Goal: Task Accomplishment & Management: Use online tool/utility

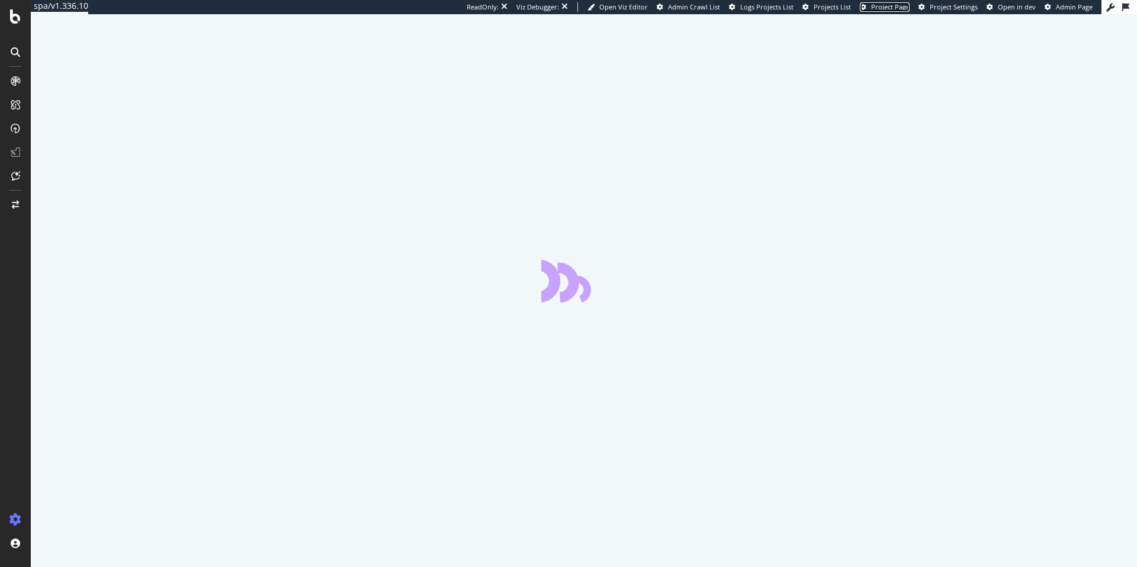
click at [899, 9] on span "Project Page" at bounding box center [890, 6] width 38 height 9
click at [892, 11] on span "Project Page" at bounding box center [890, 6] width 38 height 9
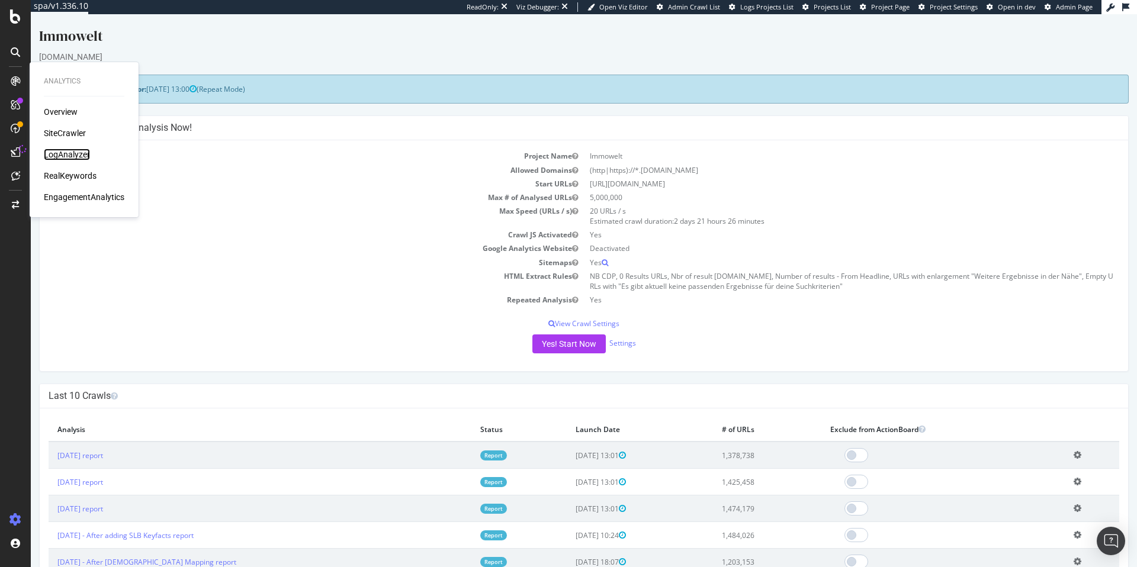
click at [54, 150] on div "LogAnalyzer" at bounding box center [67, 155] width 46 height 12
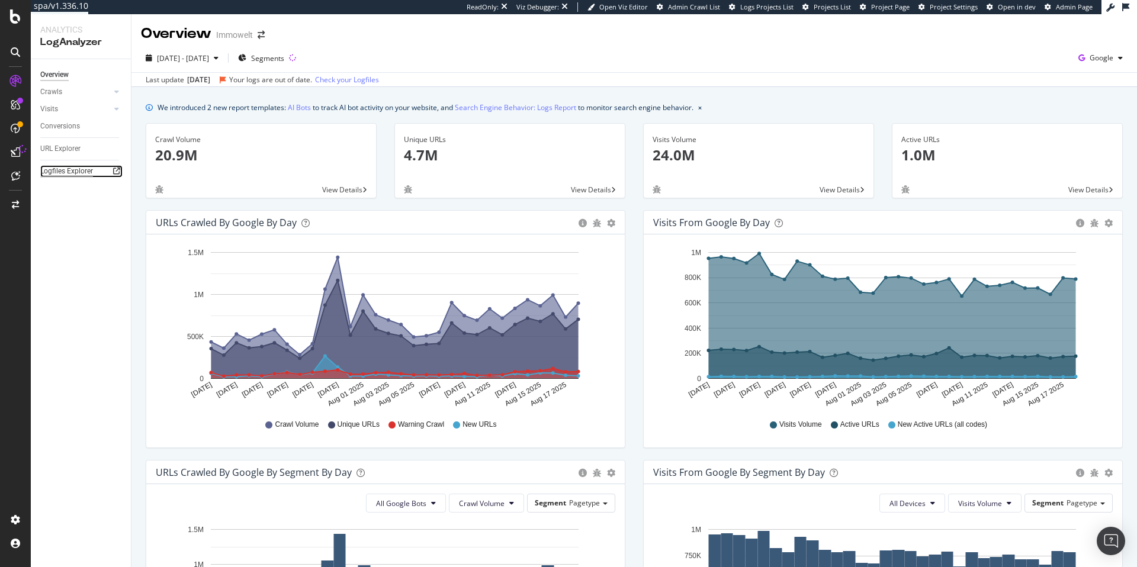
click at [73, 172] on div "Logfiles Explorer" at bounding box center [66, 171] width 53 height 12
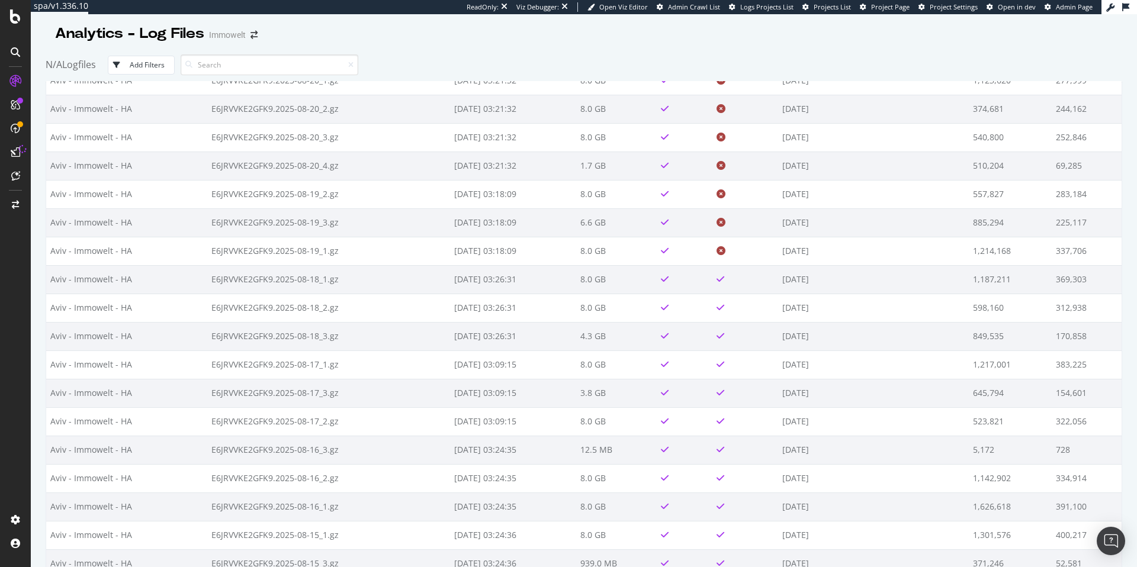
scroll to position [287, 0]
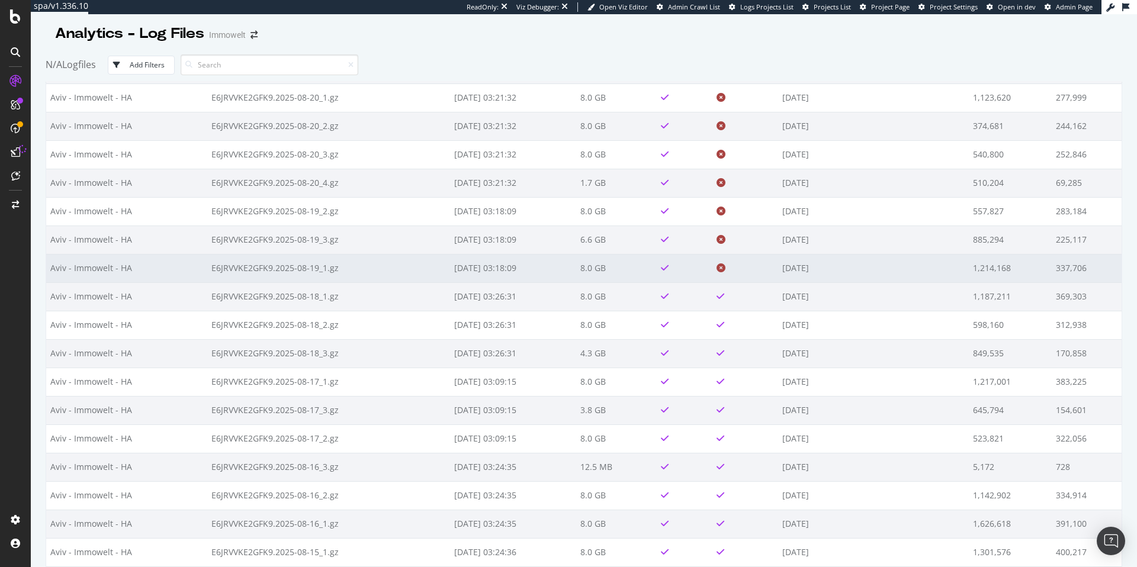
click at [760, 279] on td at bounding box center [745, 268] width 66 height 28
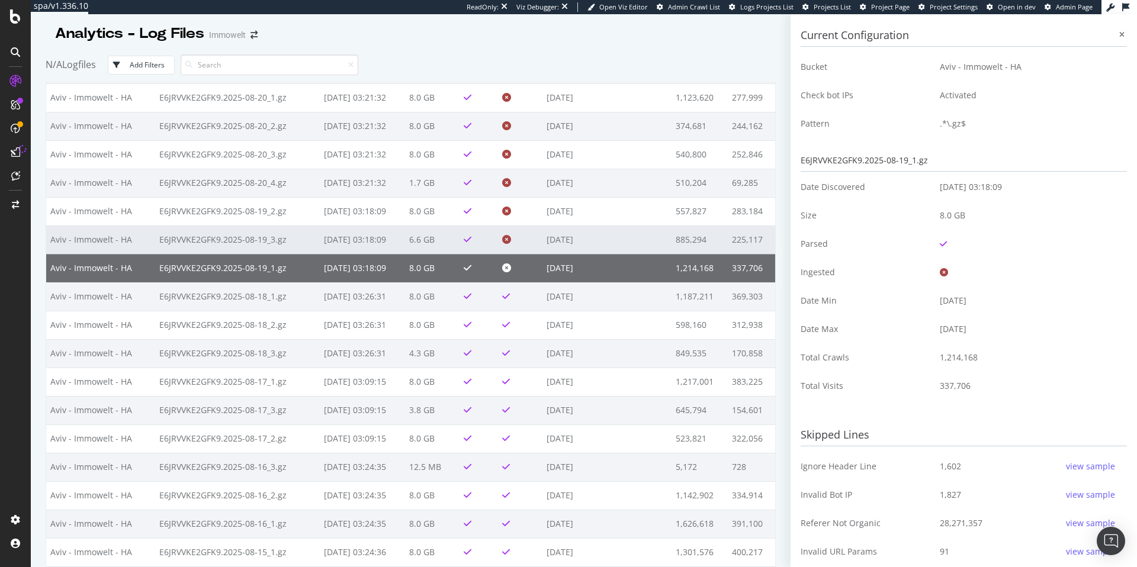
click at [556, 245] on td "2025-08-19" at bounding box center [606, 240] width 129 height 28
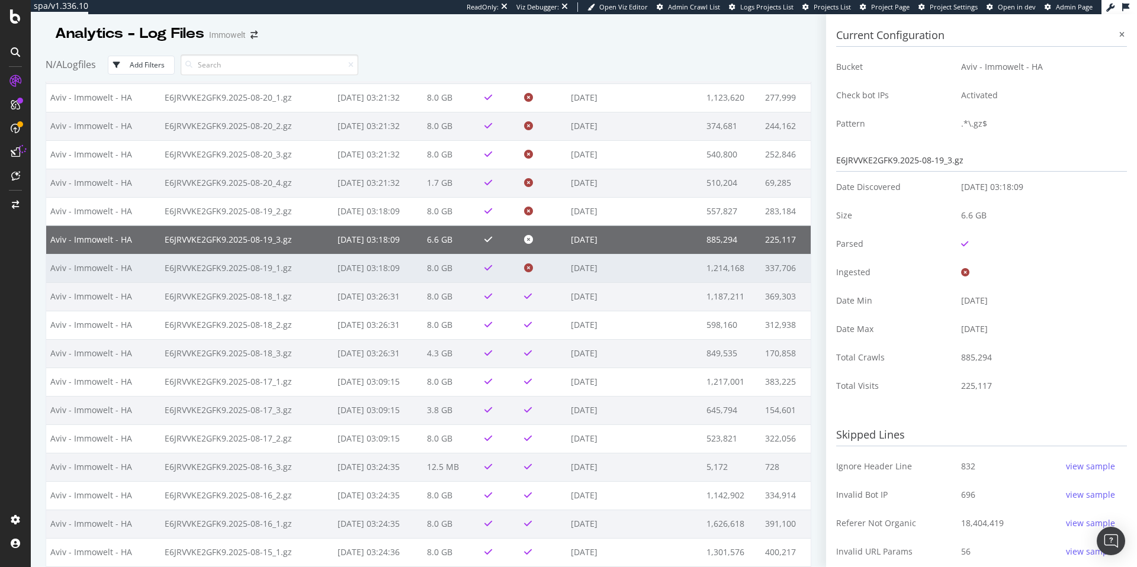
click at [556, 265] on td at bounding box center [543, 268] width 47 height 28
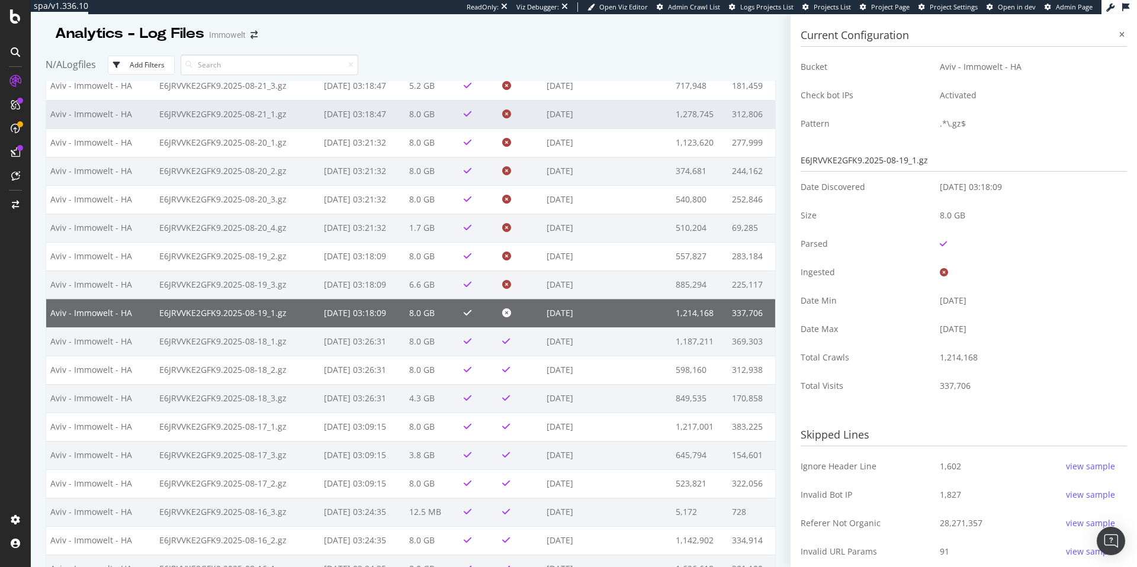
scroll to position [0, 0]
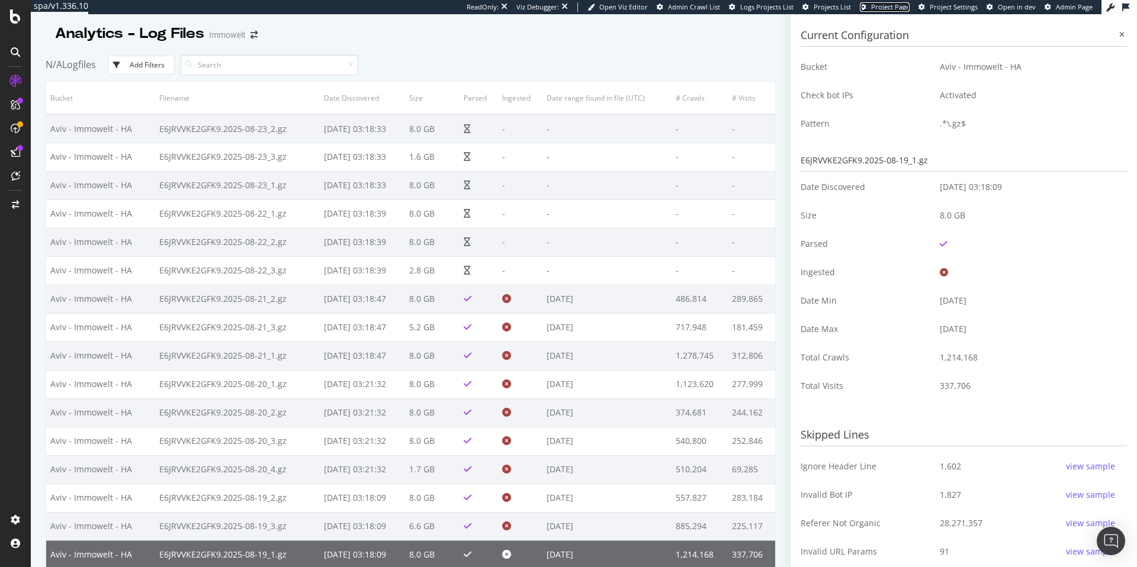
click at [878, 6] on span "Project Page" at bounding box center [890, 6] width 38 height 9
